Goal: Check status

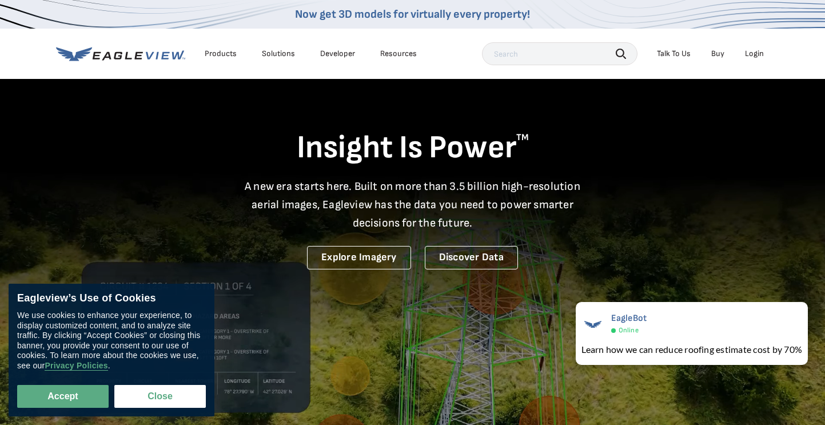
click at [752, 57] on div "Login" at bounding box center [754, 54] width 19 height 10
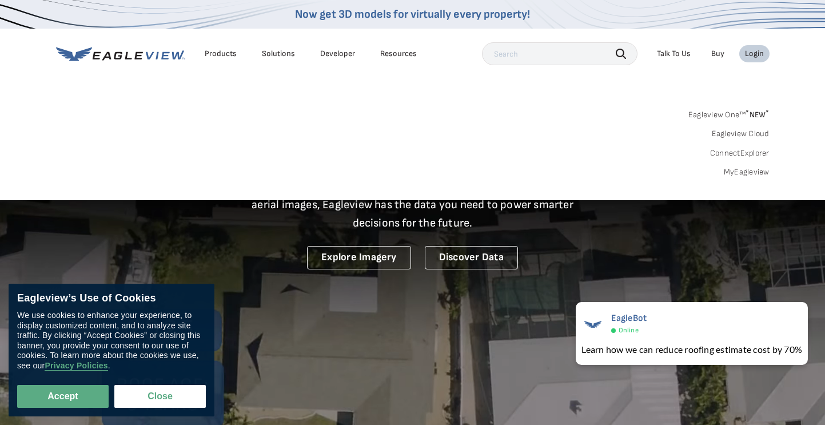
click at [748, 171] on link "MyEagleview" at bounding box center [747, 172] width 46 height 10
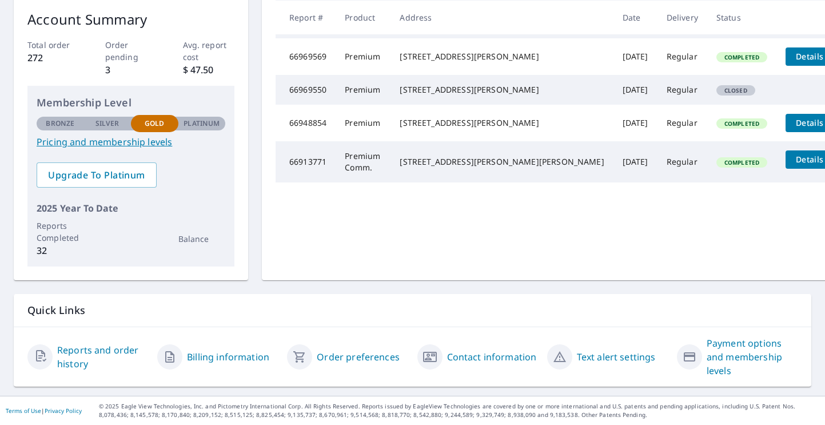
scroll to position [195, 0]
click at [98, 358] on link "Reports and order history" at bounding box center [102, 356] width 91 height 27
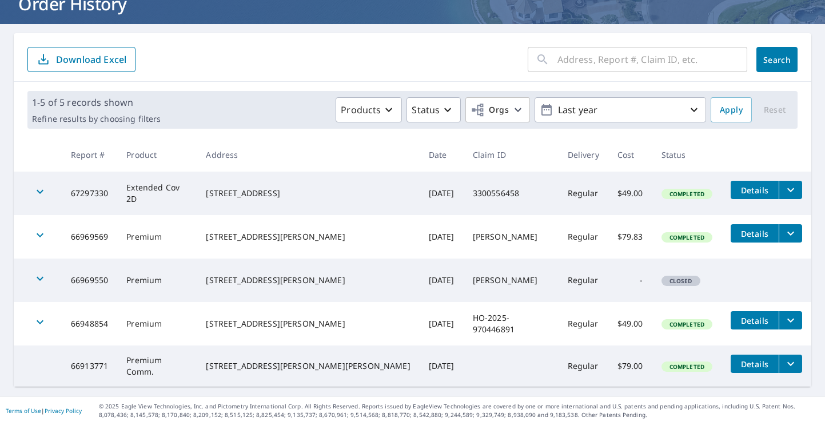
scroll to position [82, 0]
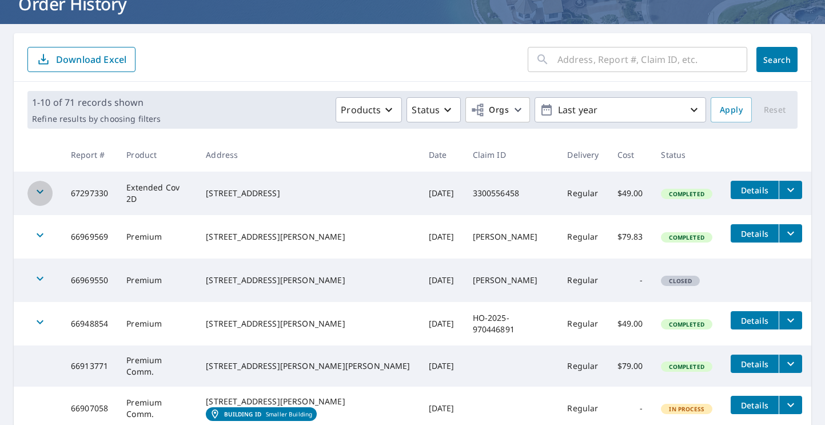
click at [42, 189] on icon "button" at bounding box center [40, 192] width 14 height 14
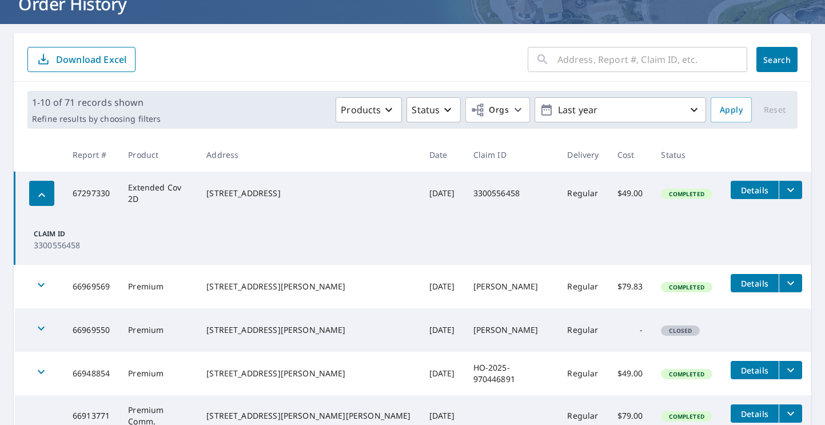
click at [42, 189] on div "button" at bounding box center [41, 193] width 25 height 25
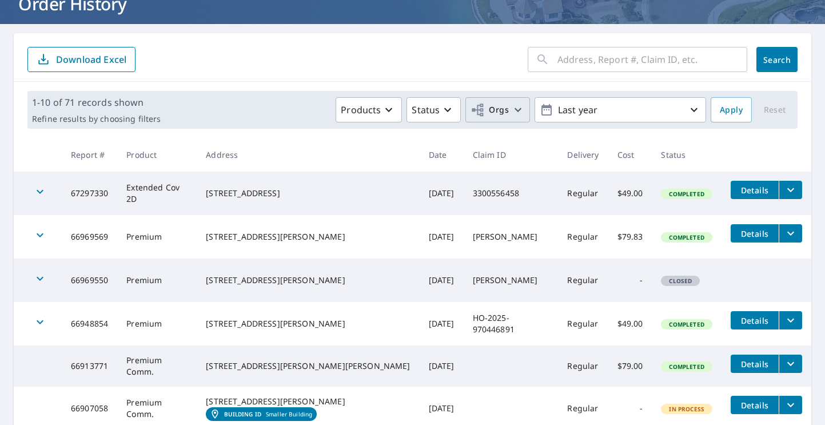
click at [489, 110] on span "Orgs" at bounding box center [489, 110] width 38 height 14
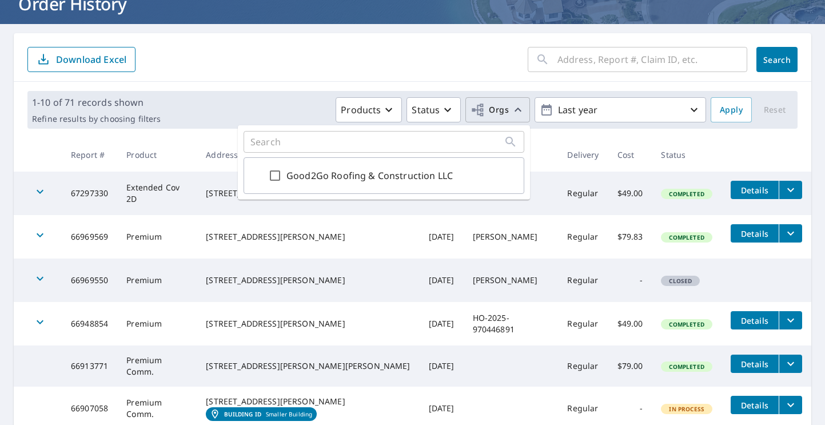
click at [489, 110] on span "Orgs" at bounding box center [489, 110] width 38 height 14
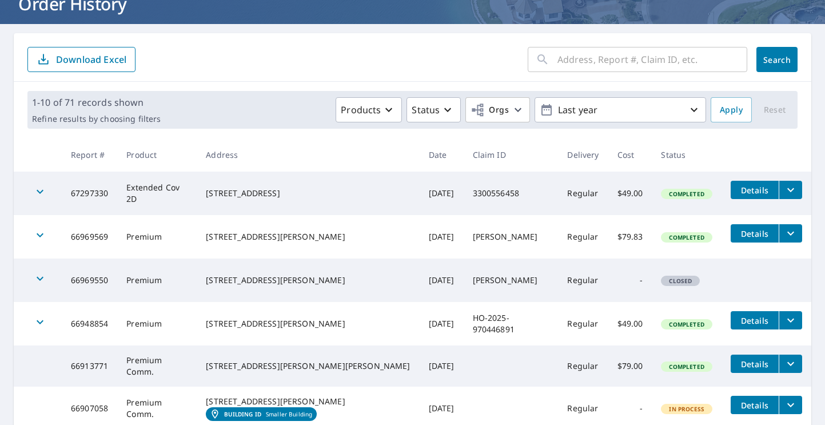
click at [271, 111] on div "Products Status Orgs Last year" at bounding box center [435, 109] width 541 height 25
